Goal: Use online tool/utility: Utilize a website feature to perform a specific function

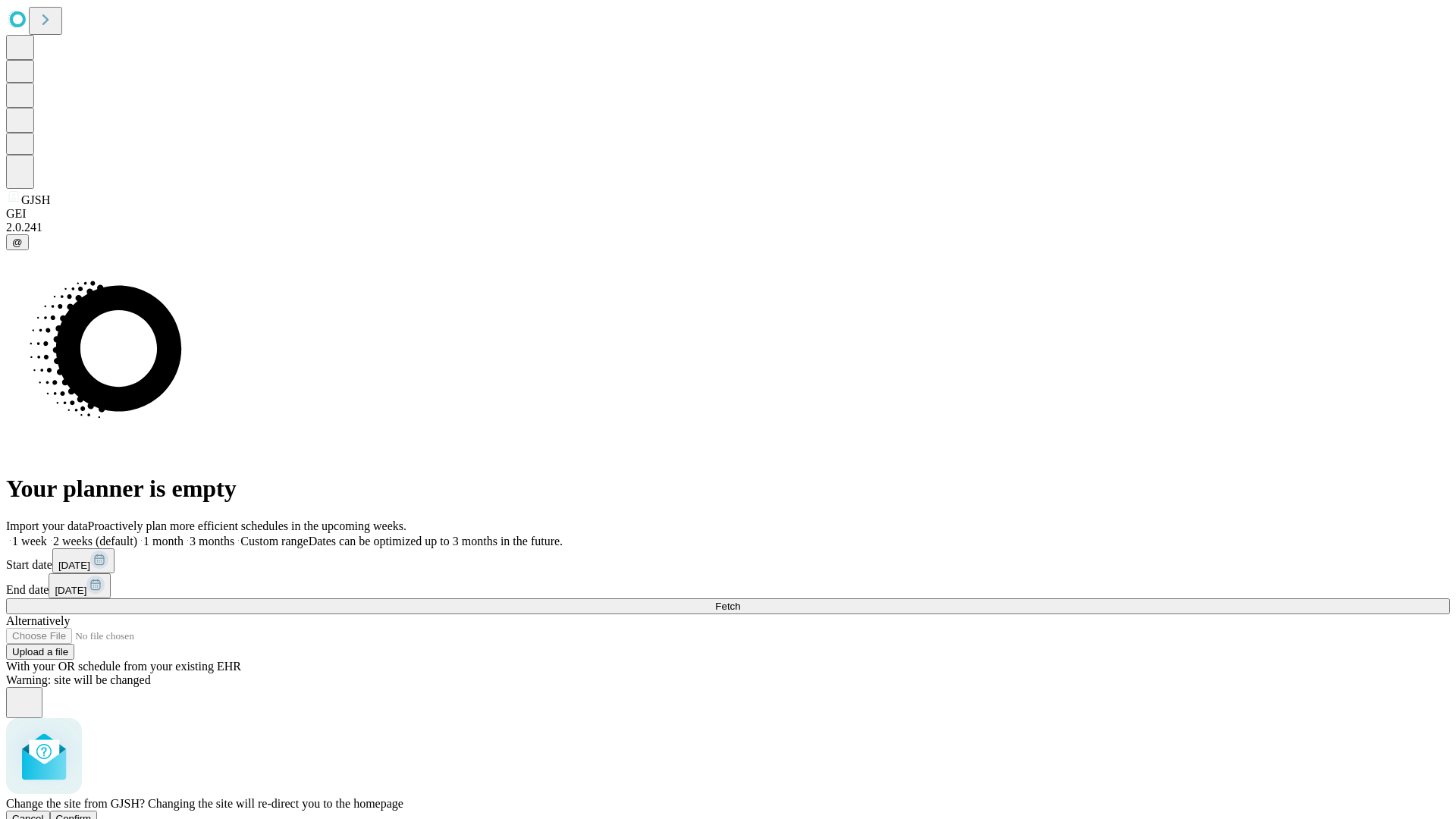
click at [92, 813] on span "Confirm" at bounding box center [74, 818] width 35 height 12
click at [47, 535] on label "1 week" at bounding box center [26, 541] width 41 height 13
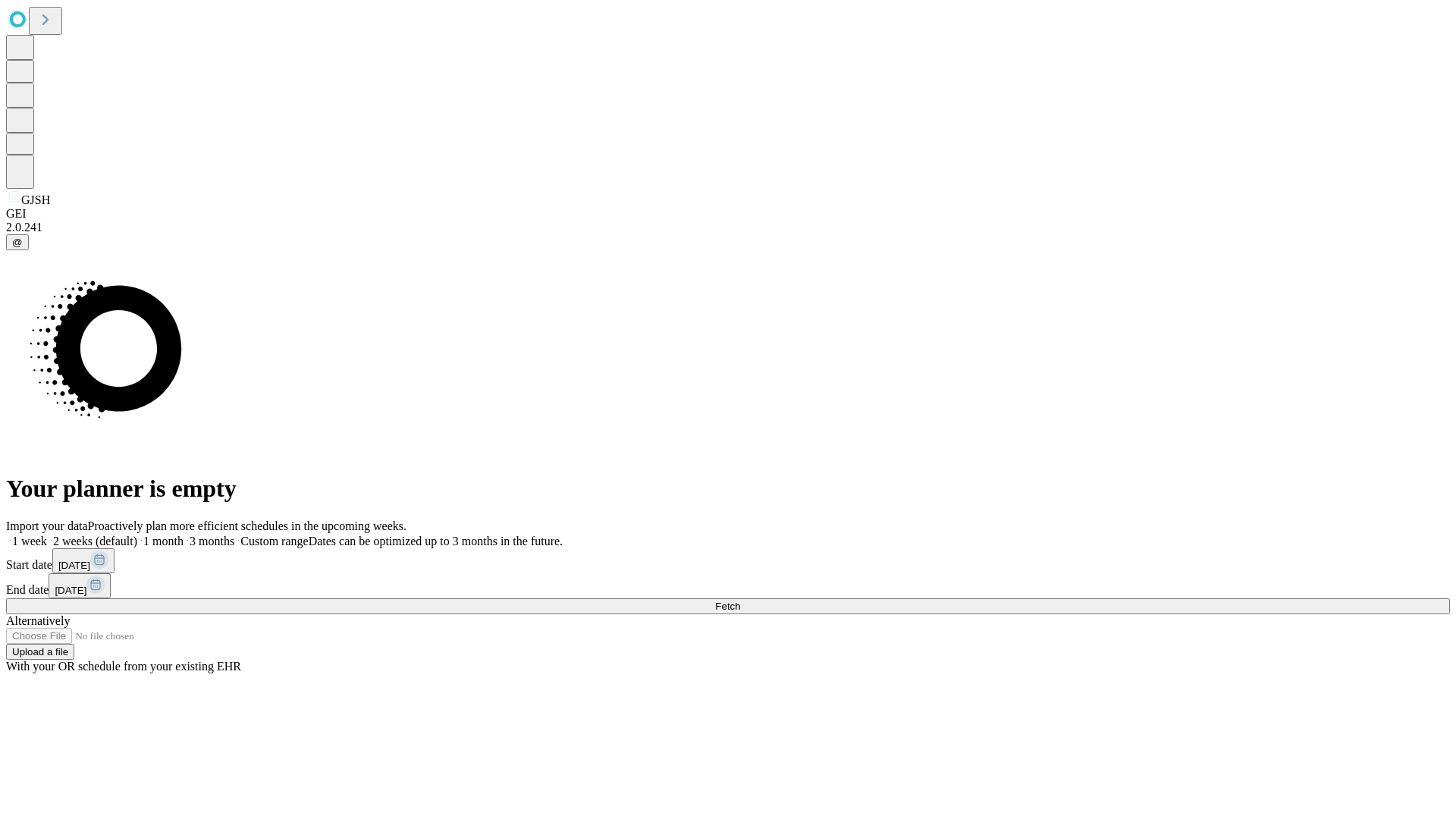
click at [740, 600] on span "Fetch" at bounding box center [727, 606] width 25 height 12
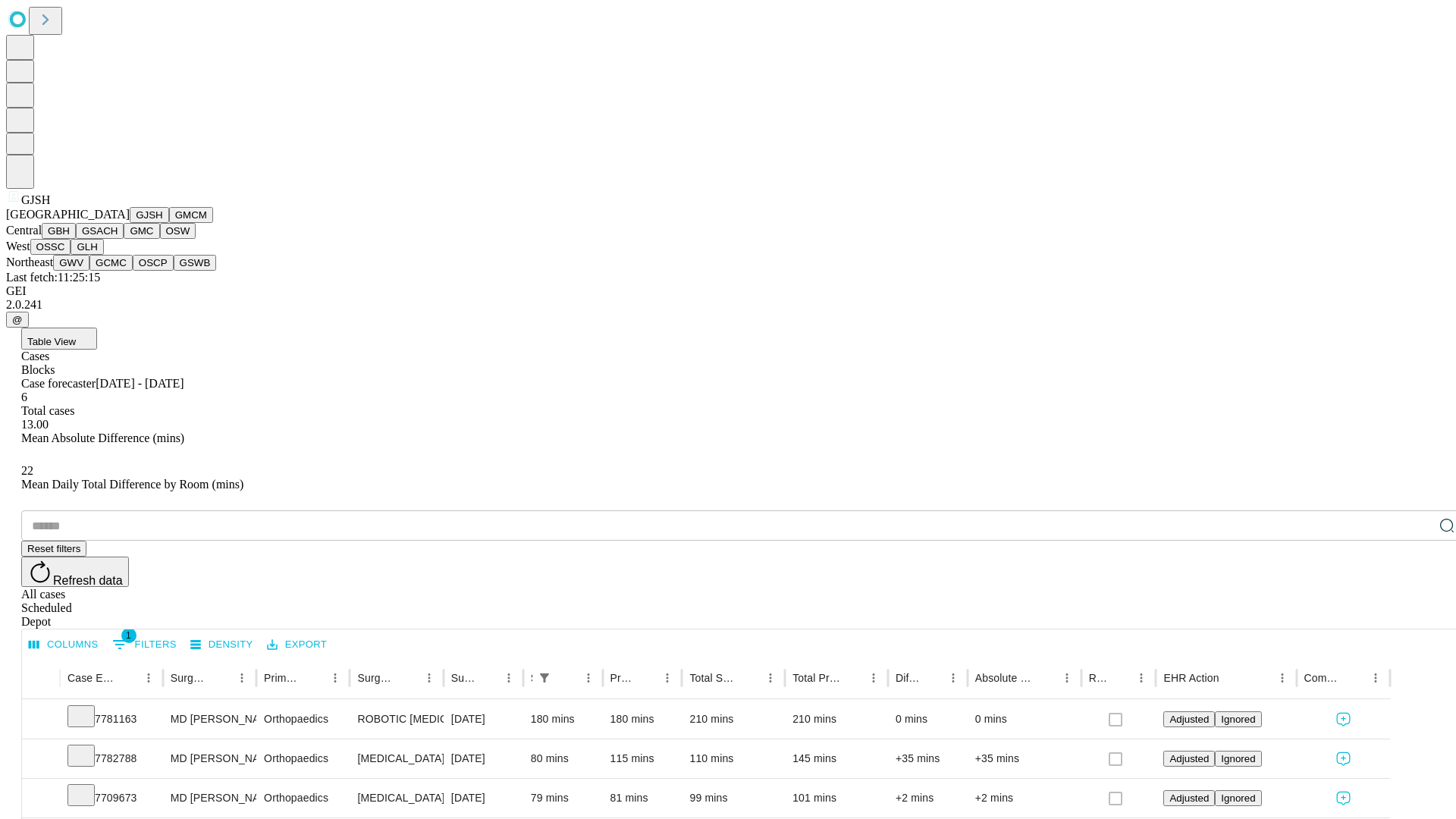
click at [169, 223] on button "GMCM" at bounding box center [191, 215] width 44 height 16
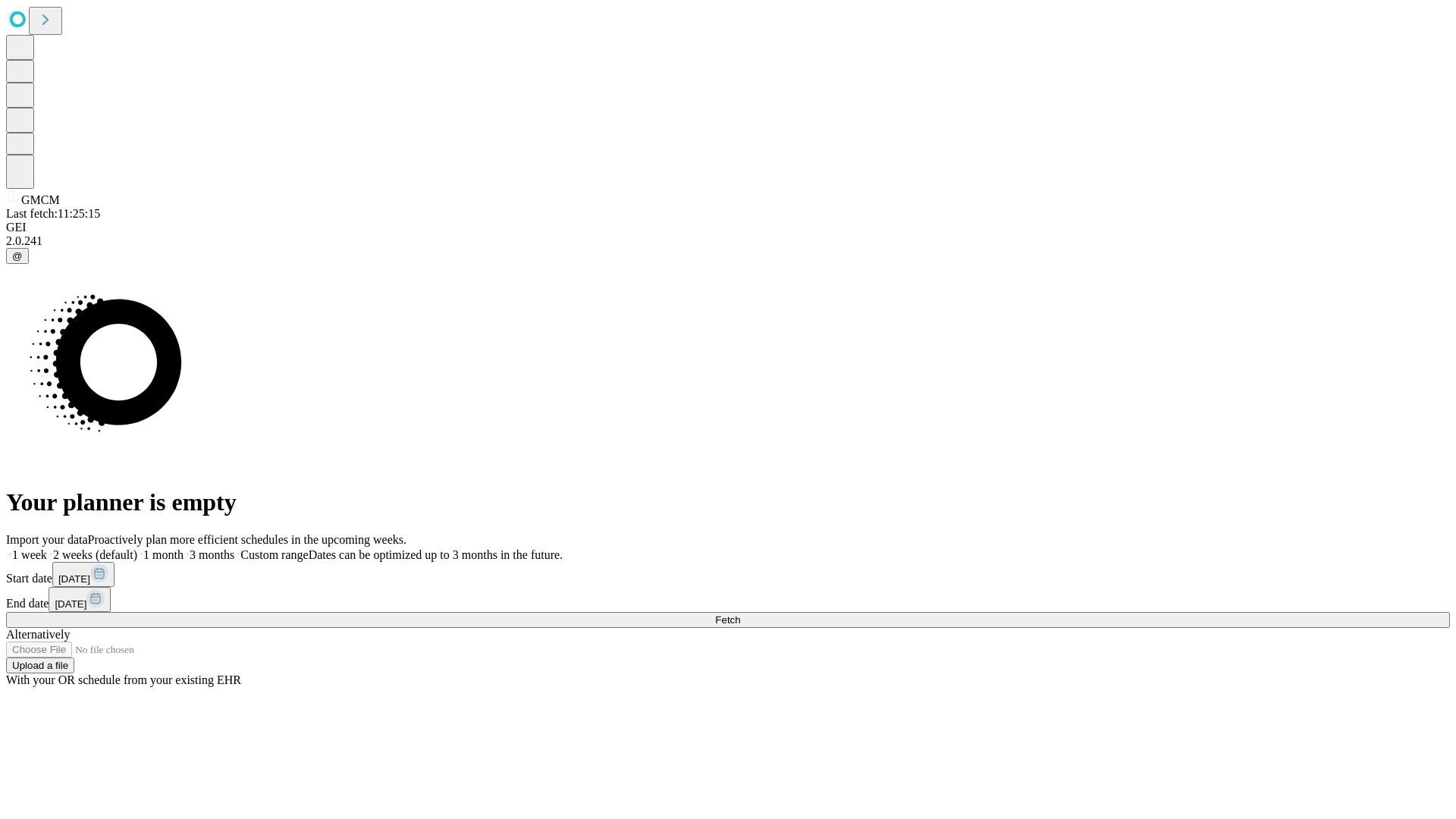
click at [47, 548] on label "1 week" at bounding box center [26, 554] width 41 height 13
click at [740, 614] on span "Fetch" at bounding box center [727, 620] width 25 height 12
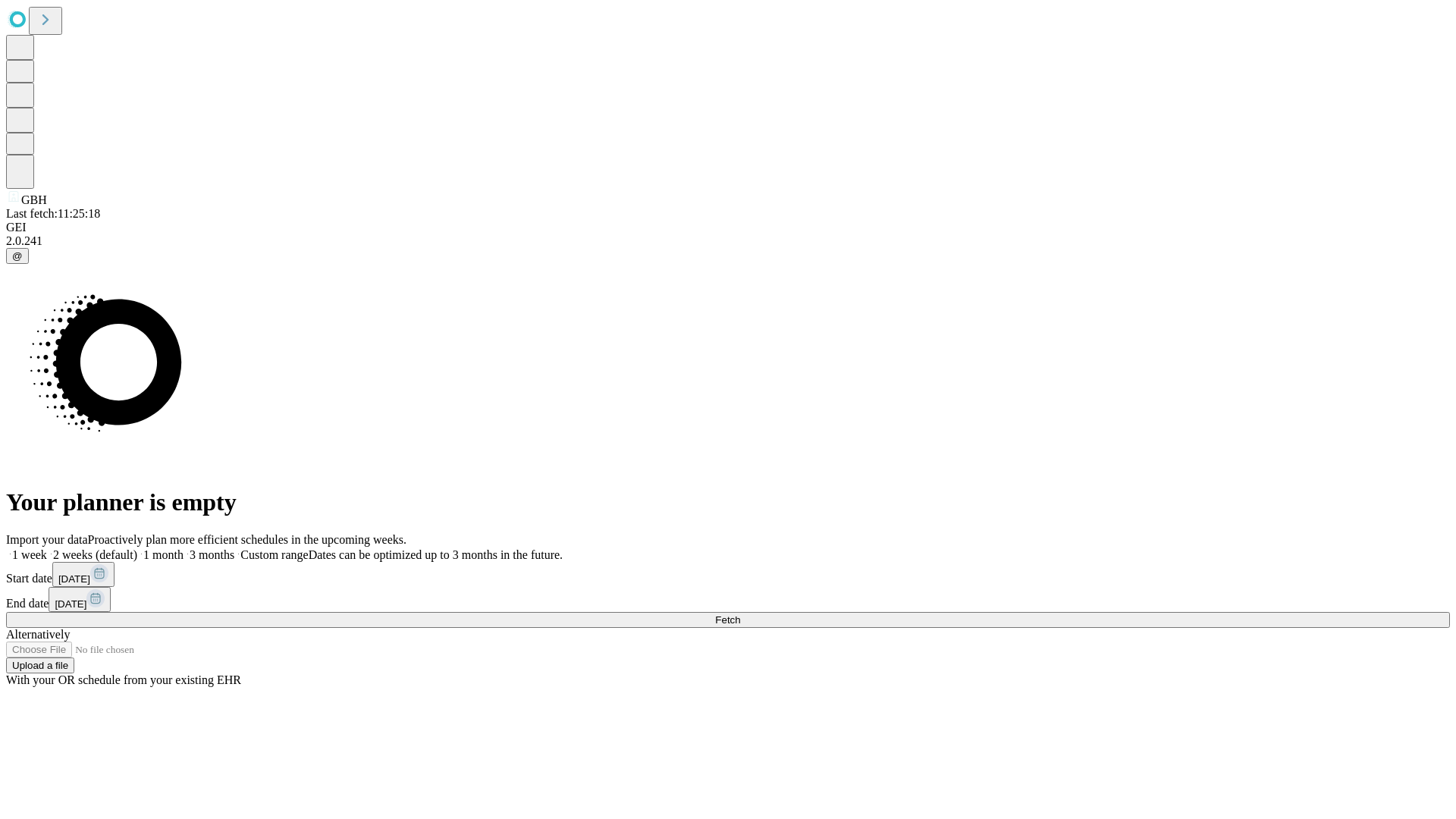
click at [47, 548] on label "1 week" at bounding box center [26, 554] width 41 height 13
click at [740, 614] on span "Fetch" at bounding box center [727, 620] width 25 height 12
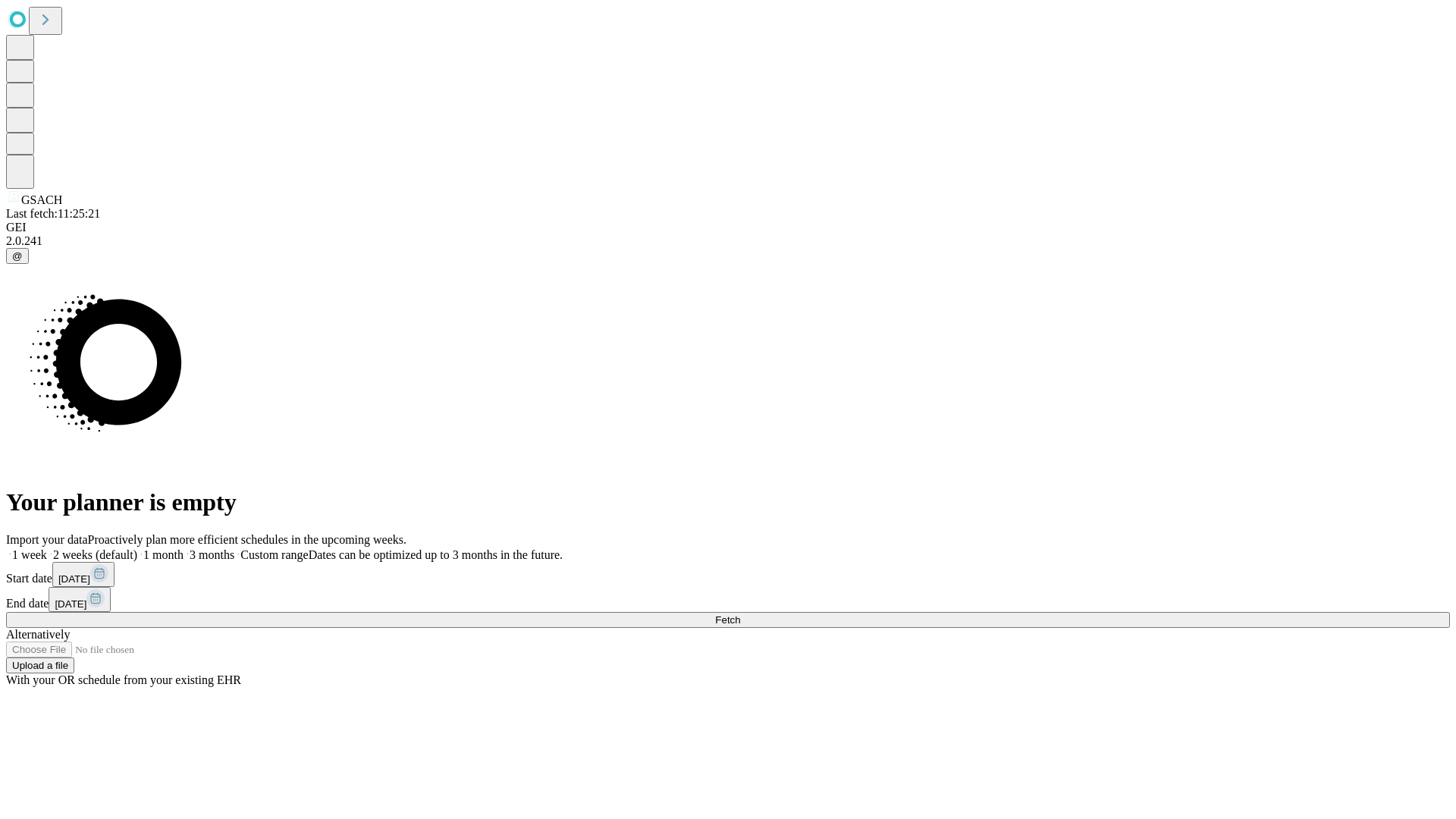
click at [47, 548] on label "1 week" at bounding box center [26, 554] width 41 height 13
click at [740, 614] on span "Fetch" at bounding box center [727, 620] width 25 height 12
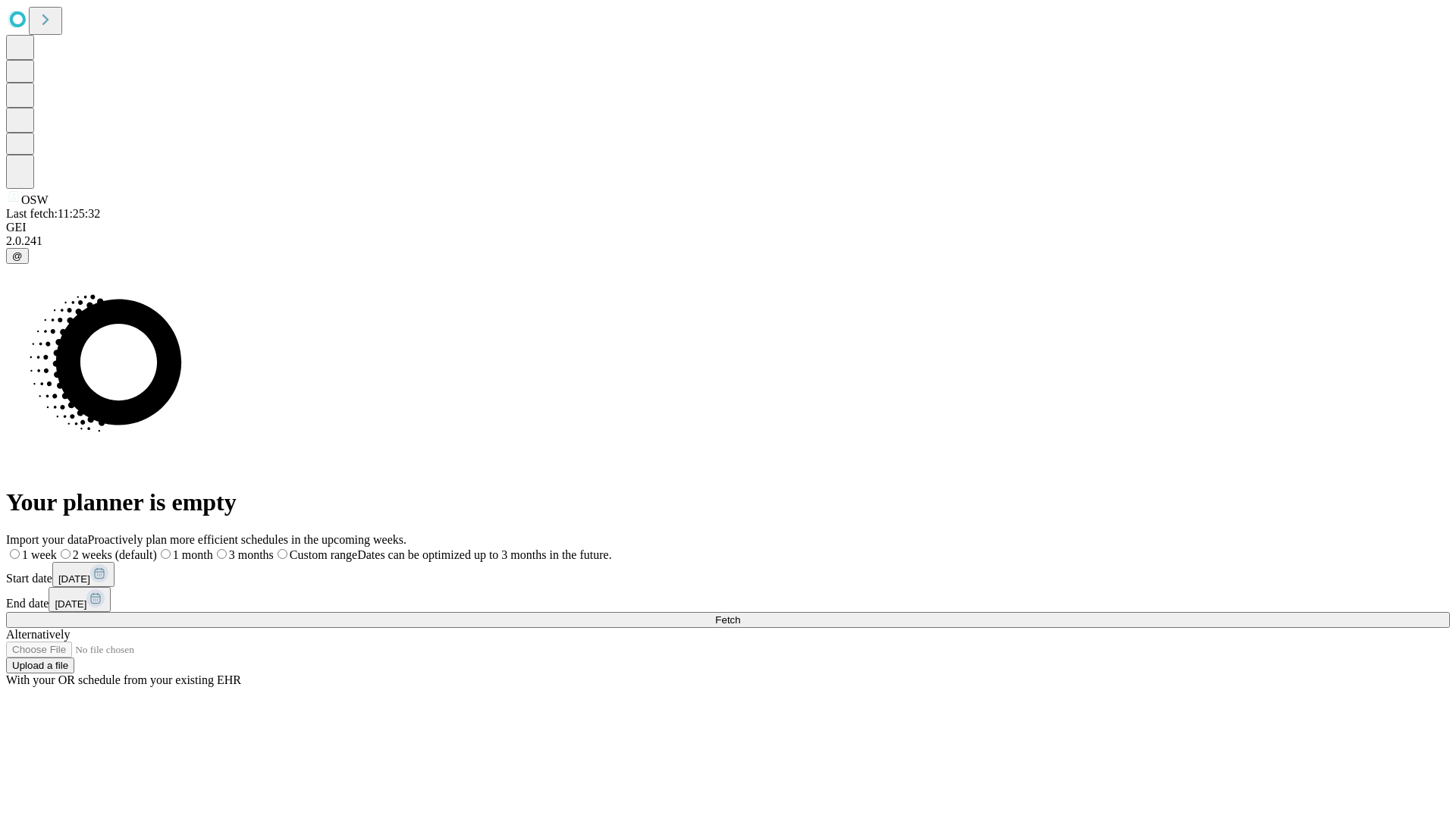
click at [740, 614] on span "Fetch" at bounding box center [727, 620] width 25 height 12
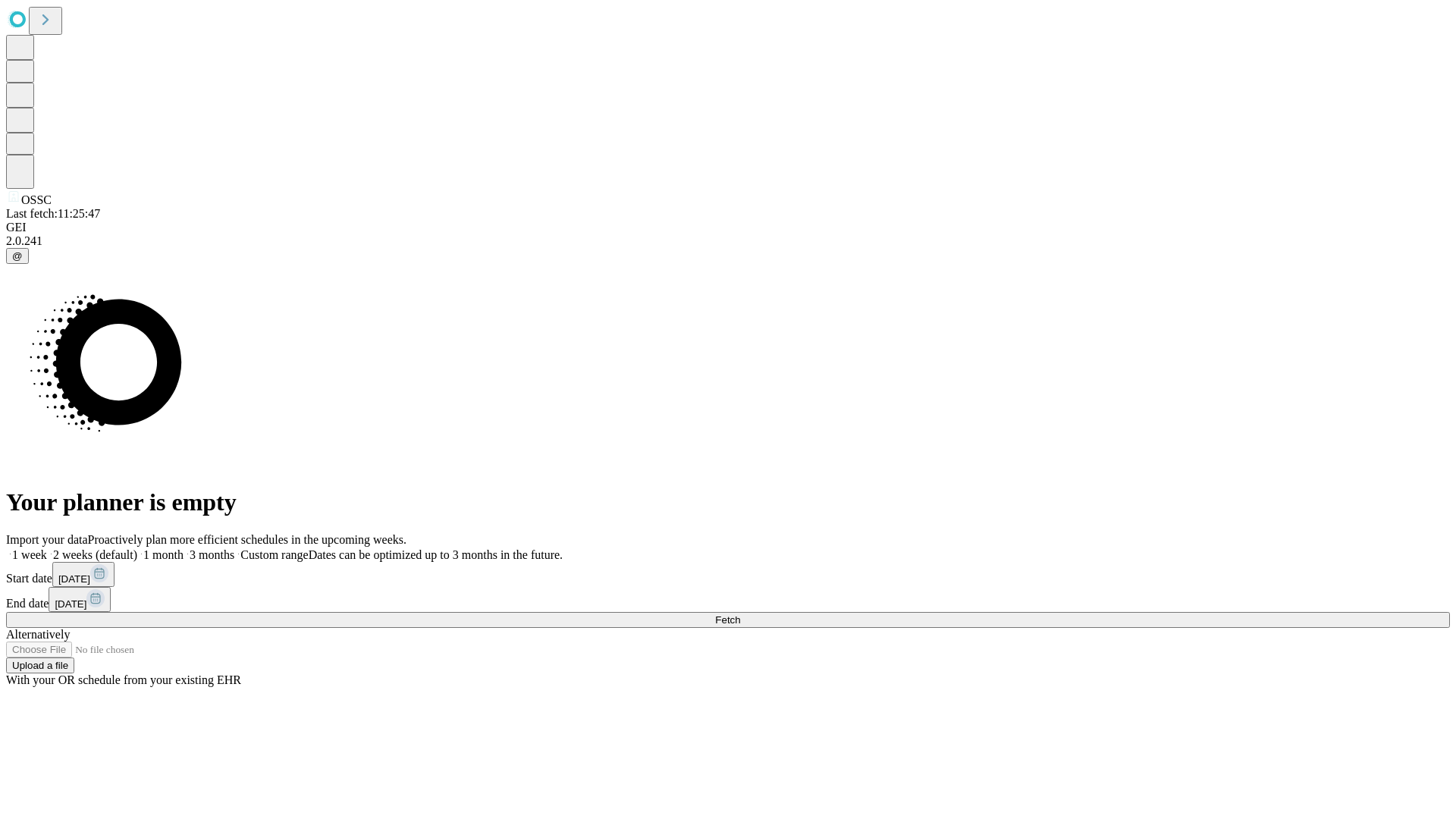
click at [47, 548] on label "1 week" at bounding box center [26, 554] width 41 height 13
click at [740, 614] on span "Fetch" at bounding box center [727, 620] width 25 height 12
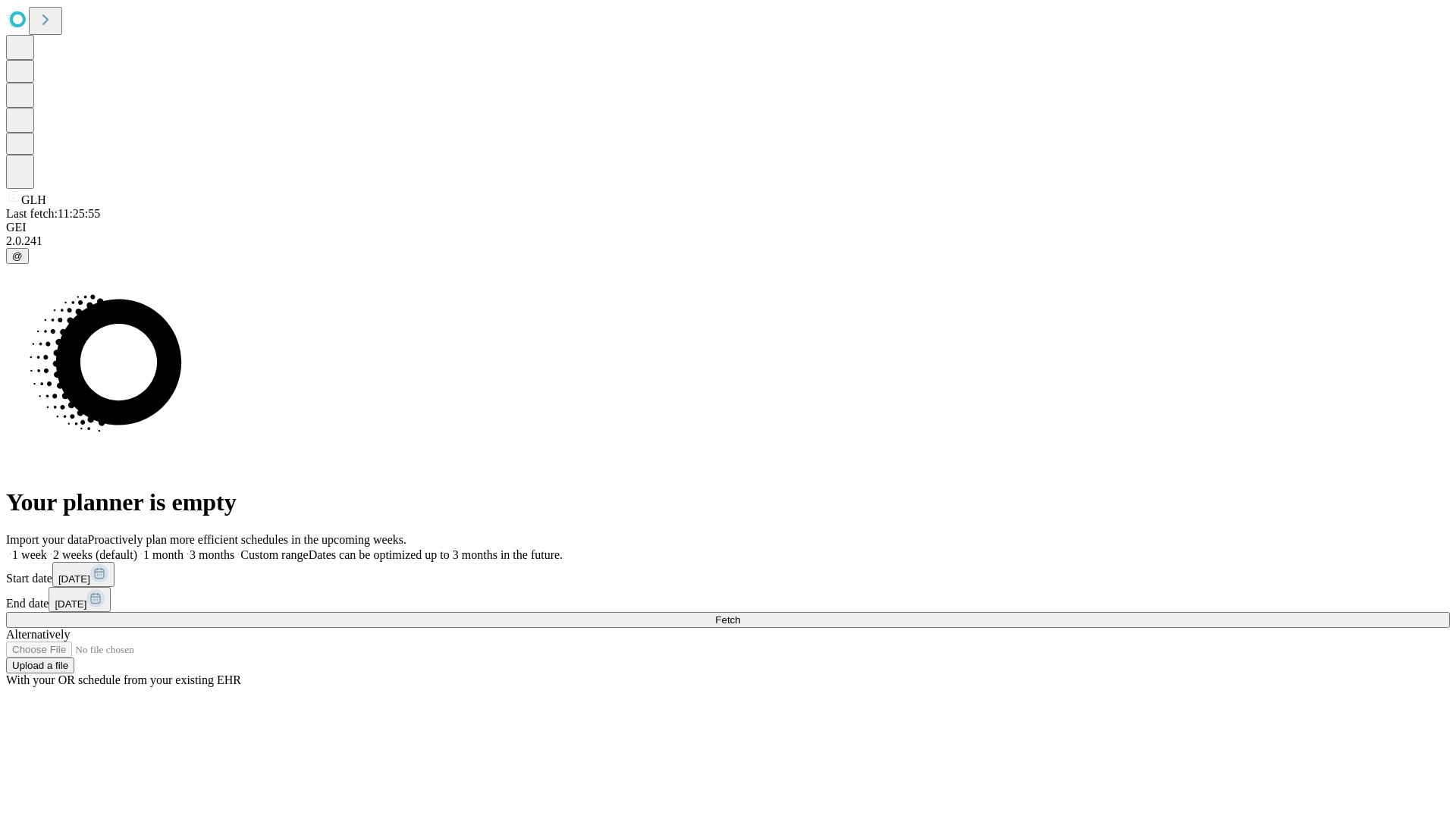
click at [740, 614] on span "Fetch" at bounding box center [727, 620] width 25 height 12
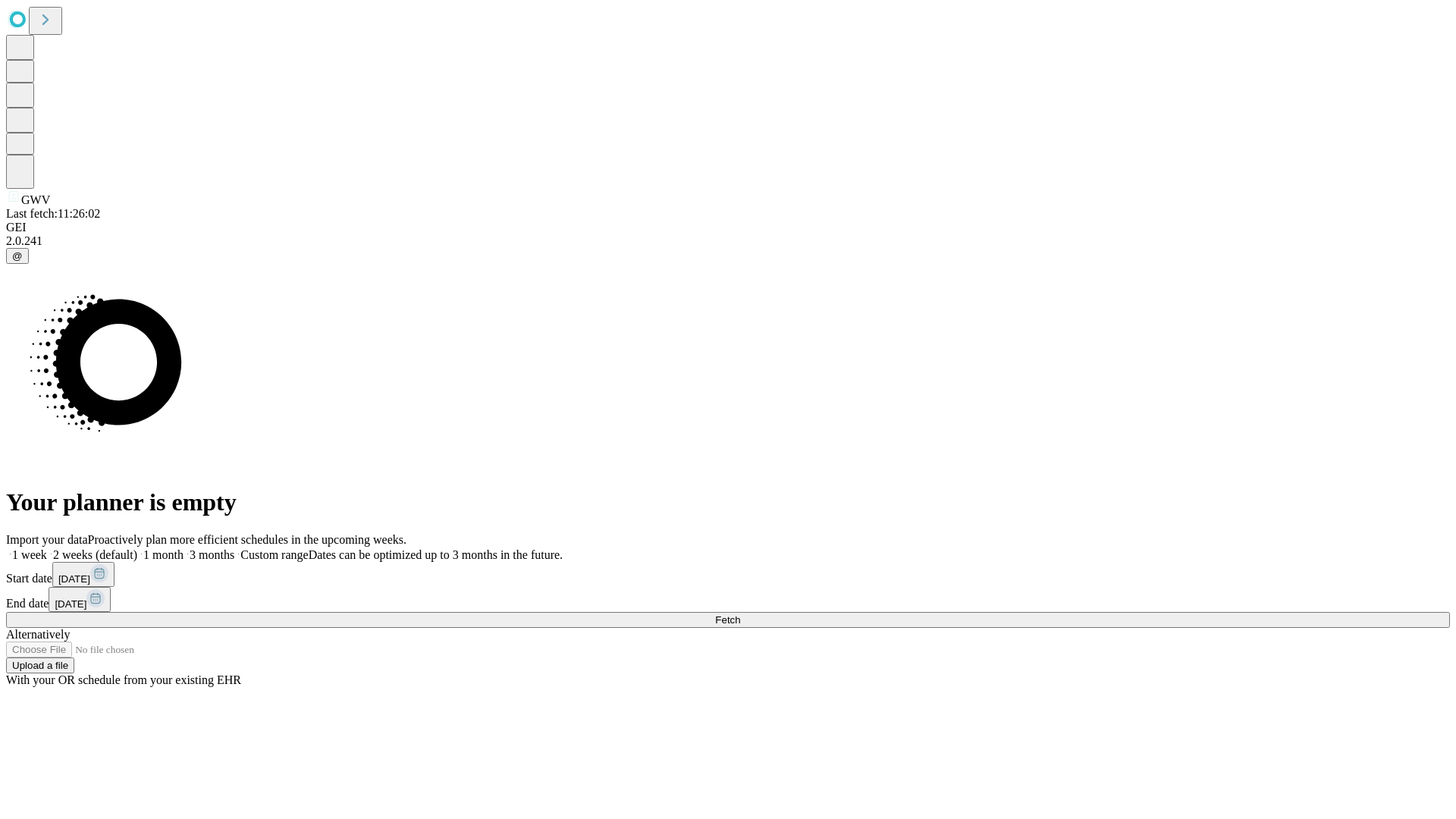
click at [47, 548] on label "1 week" at bounding box center [26, 554] width 41 height 13
click at [740, 614] on span "Fetch" at bounding box center [727, 620] width 25 height 12
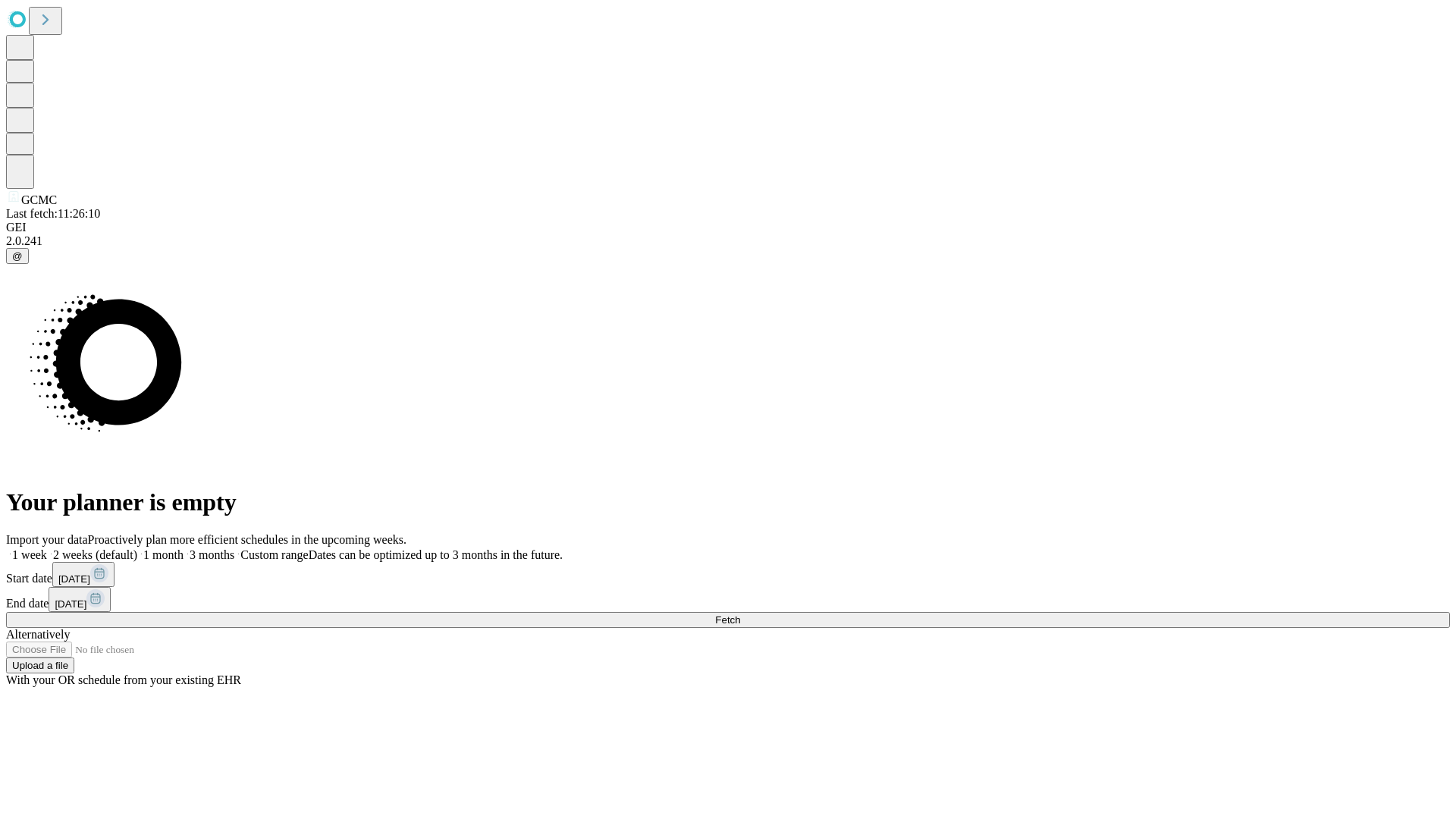
click at [47, 548] on label "1 week" at bounding box center [26, 554] width 41 height 13
click at [740, 614] on span "Fetch" at bounding box center [727, 620] width 25 height 12
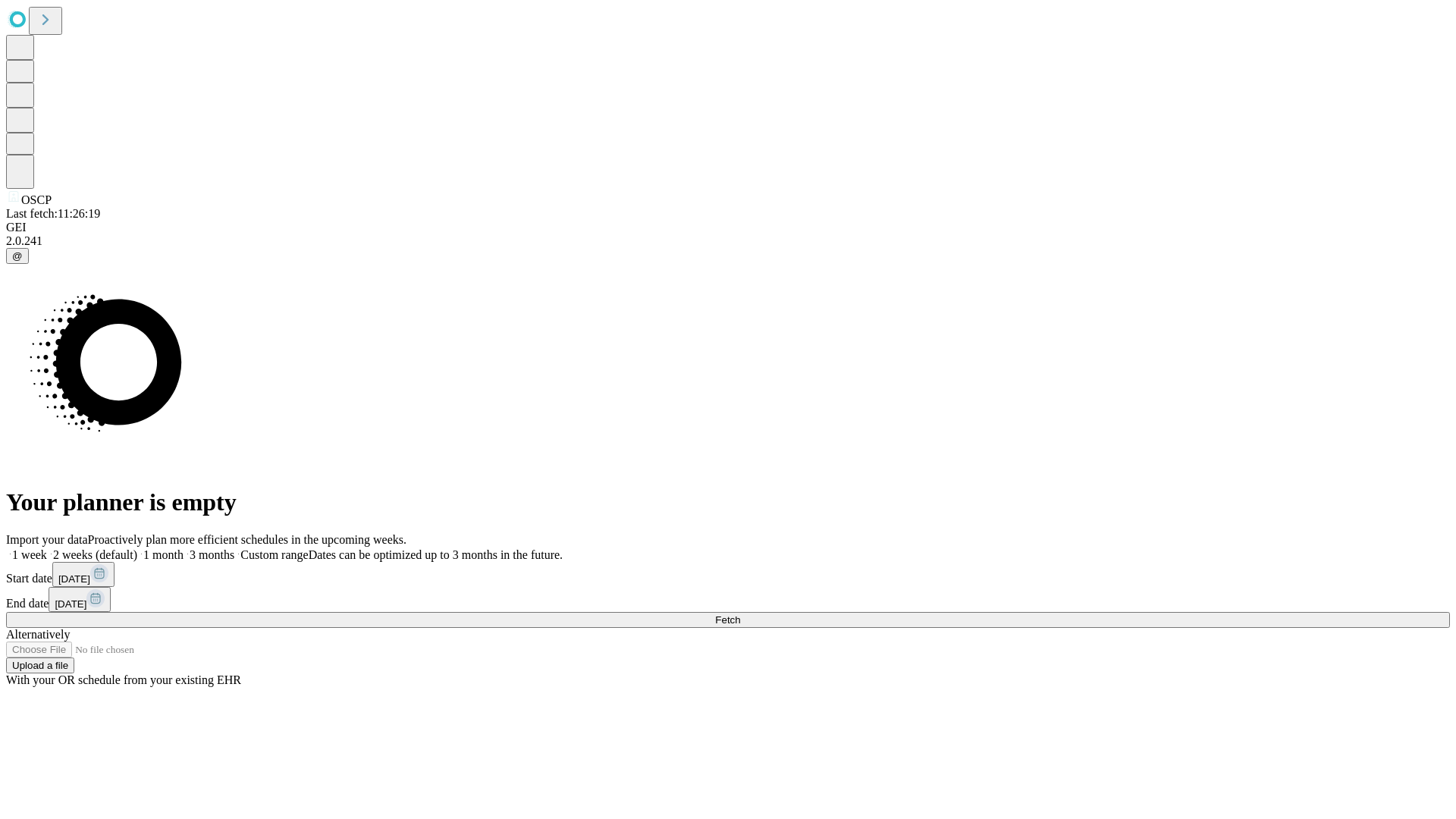
click at [47, 548] on label "1 week" at bounding box center [26, 554] width 41 height 13
click at [740, 614] on span "Fetch" at bounding box center [727, 620] width 25 height 12
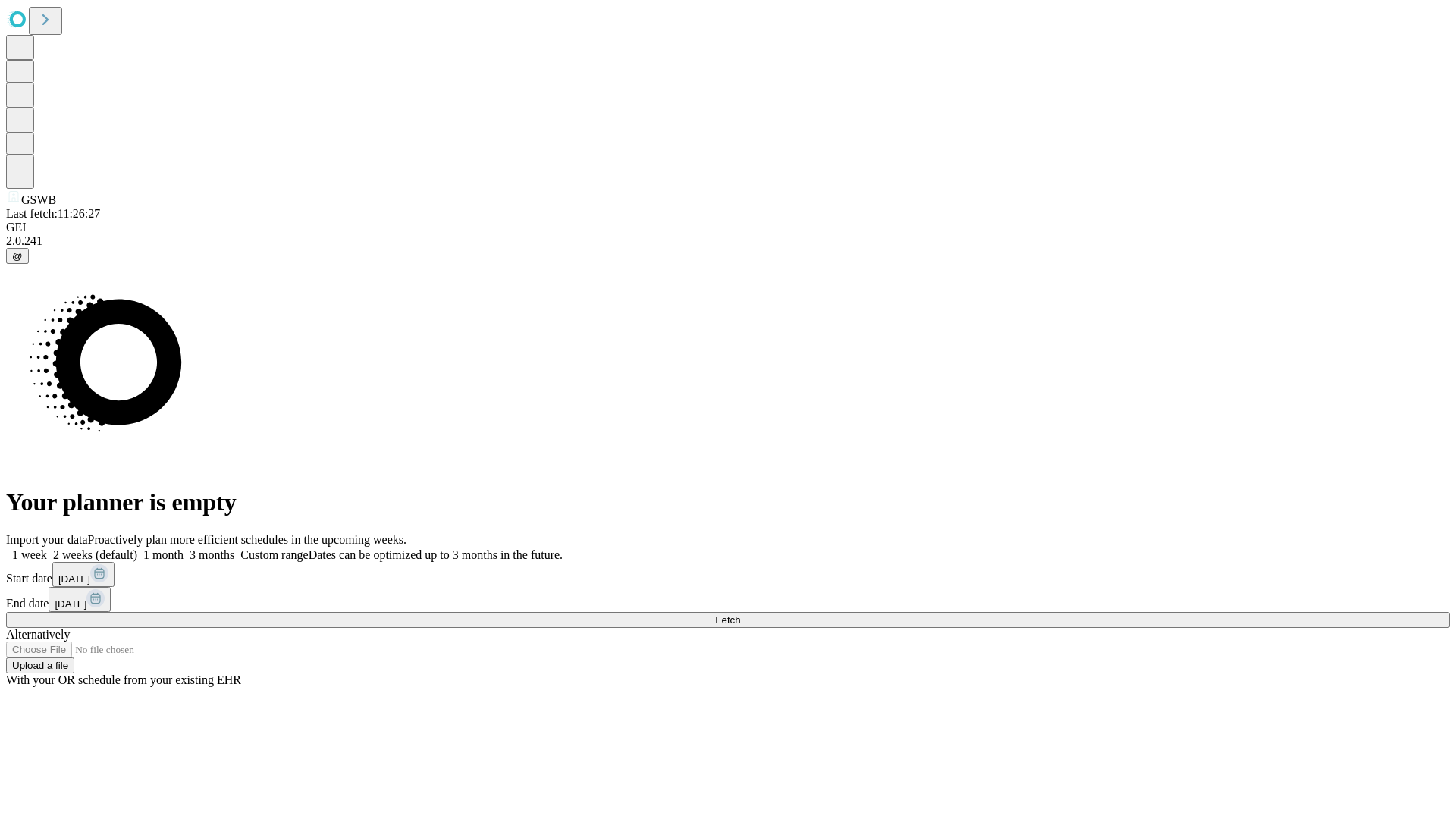
click at [47, 548] on label "1 week" at bounding box center [26, 554] width 41 height 13
click at [740, 614] on span "Fetch" at bounding box center [727, 620] width 25 height 12
